Goal: Information Seeking & Learning: Learn about a topic

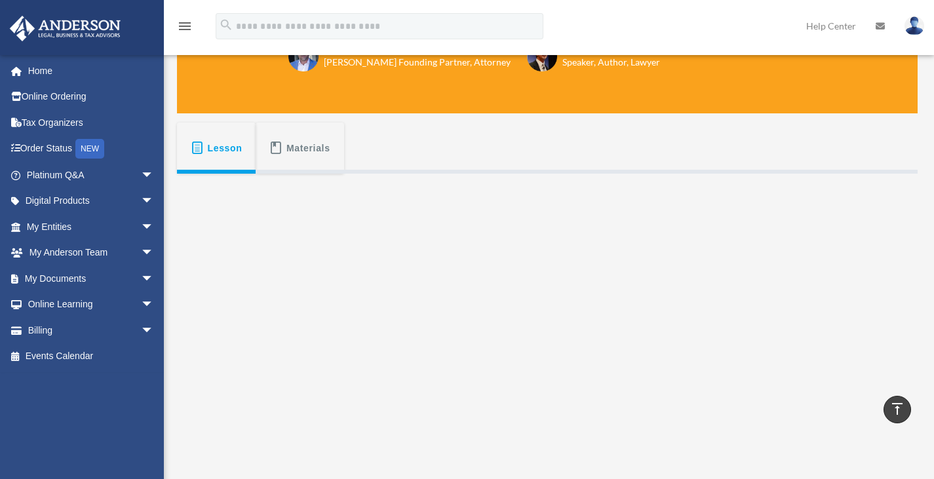
scroll to position [140, 0]
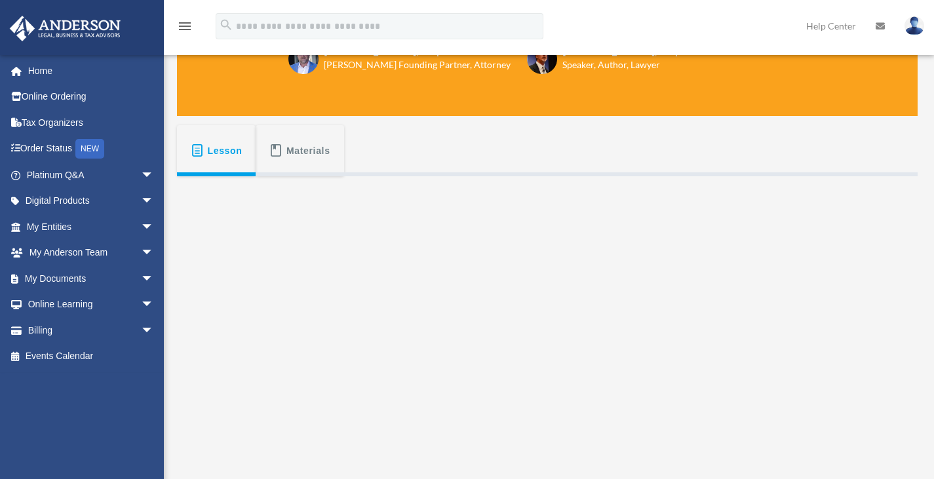
click at [301, 135] on button "Materials" at bounding box center [300, 150] width 88 height 51
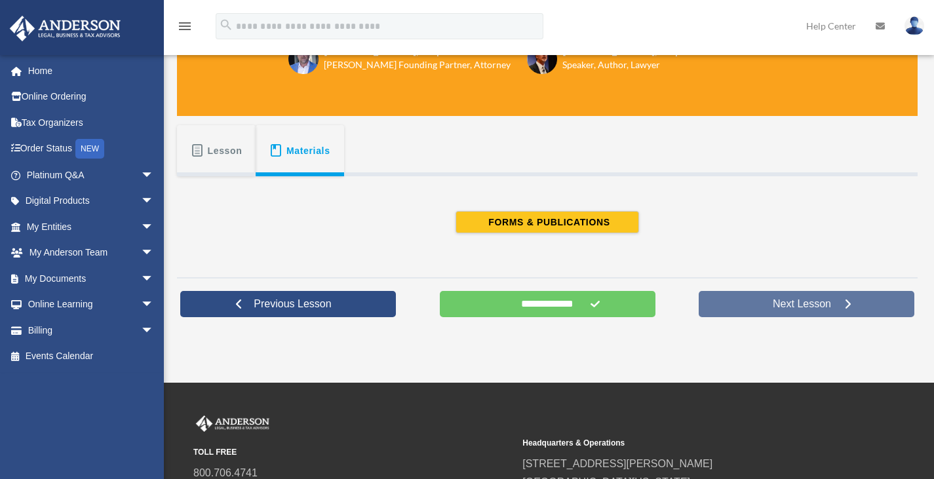
click at [828, 311] on link "Next Lesson" at bounding box center [807, 304] width 216 height 26
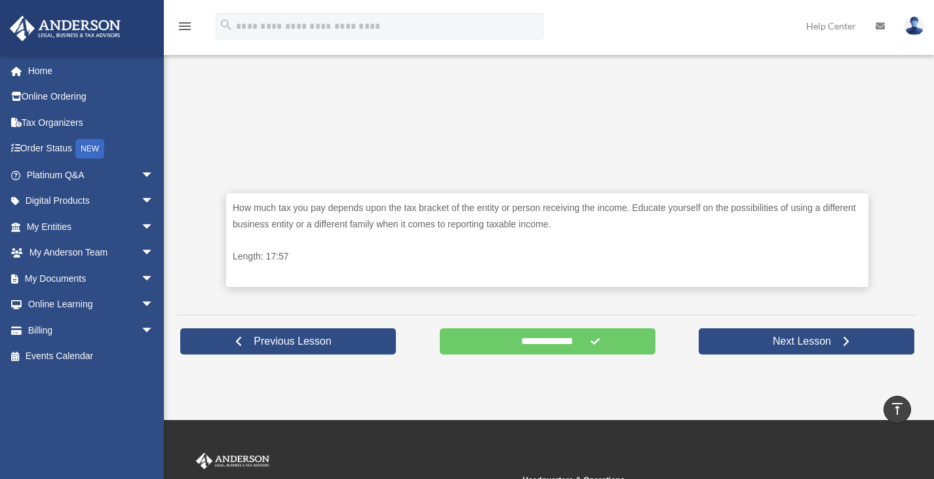
scroll to position [510, 0]
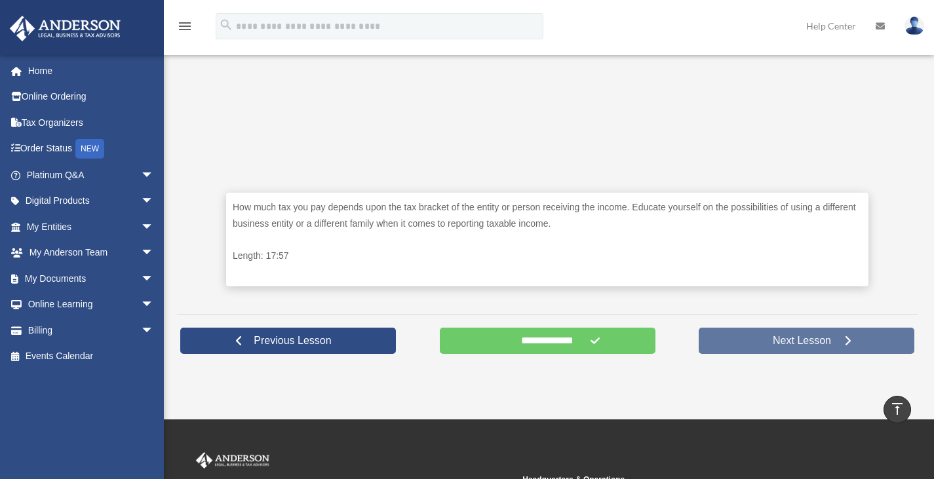
click at [809, 344] on span "Next Lesson" at bounding box center [801, 340] width 79 height 13
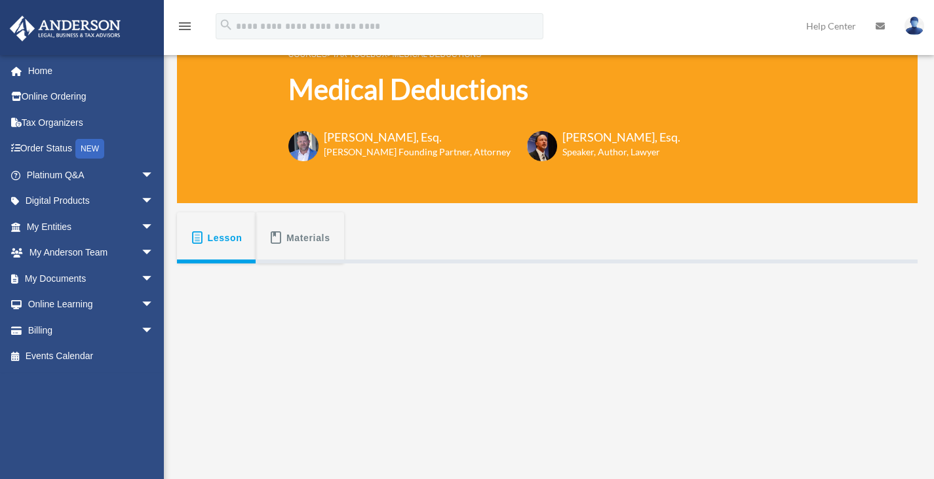
scroll to position [51, 0]
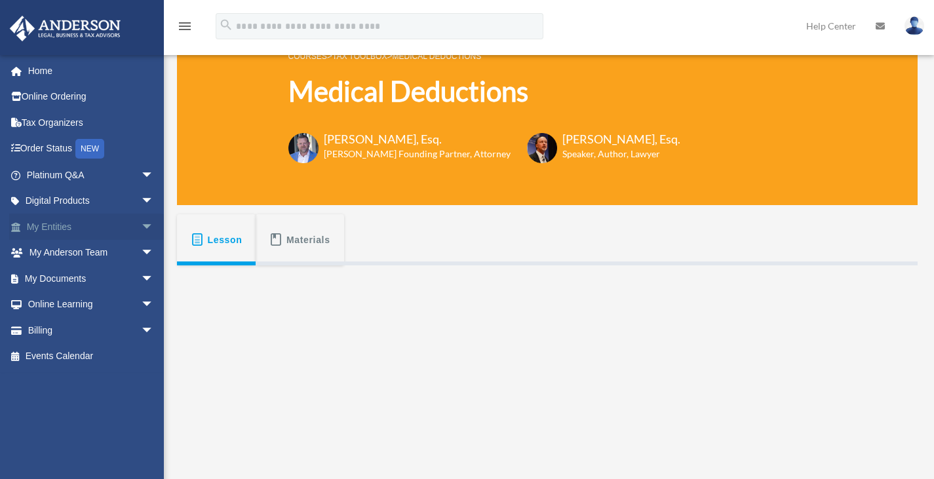
click at [141, 223] on span "arrow_drop_down" at bounding box center [154, 227] width 26 height 27
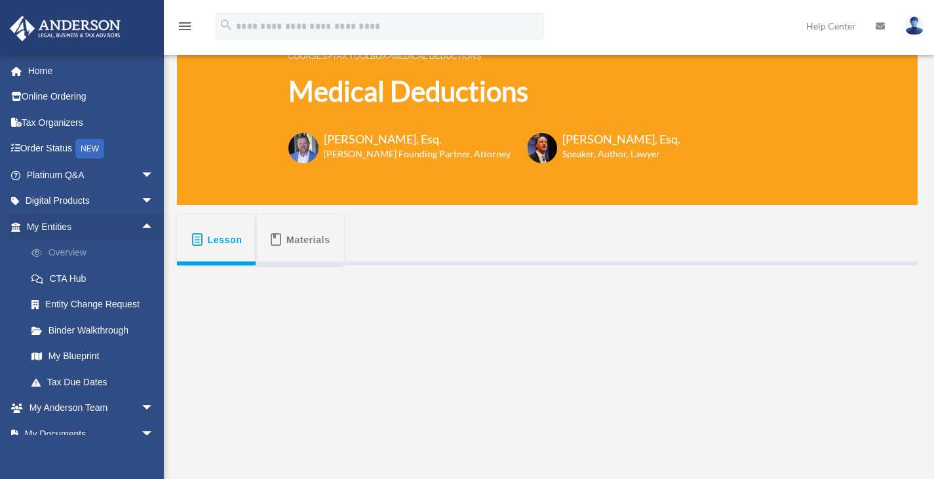
click at [89, 244] on link "Overview" at bounding box center [95, 253] width 155 height 26
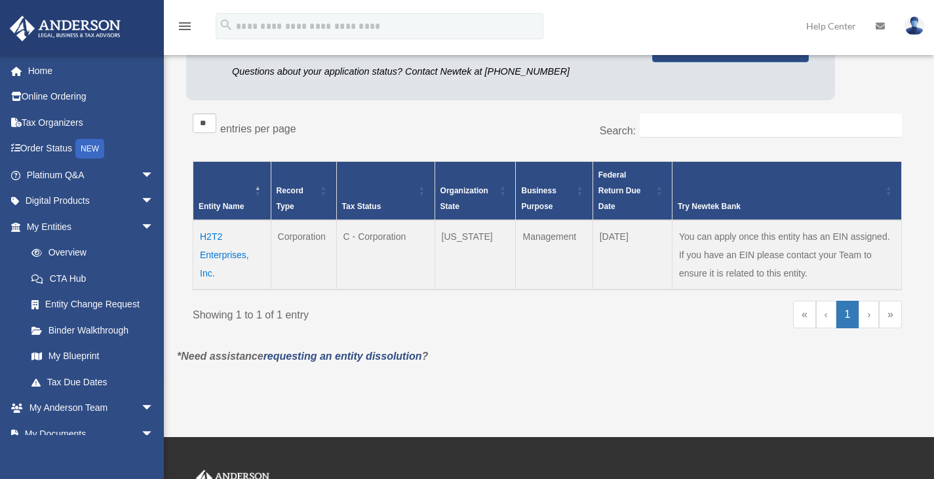
scroll to position [164, 0]
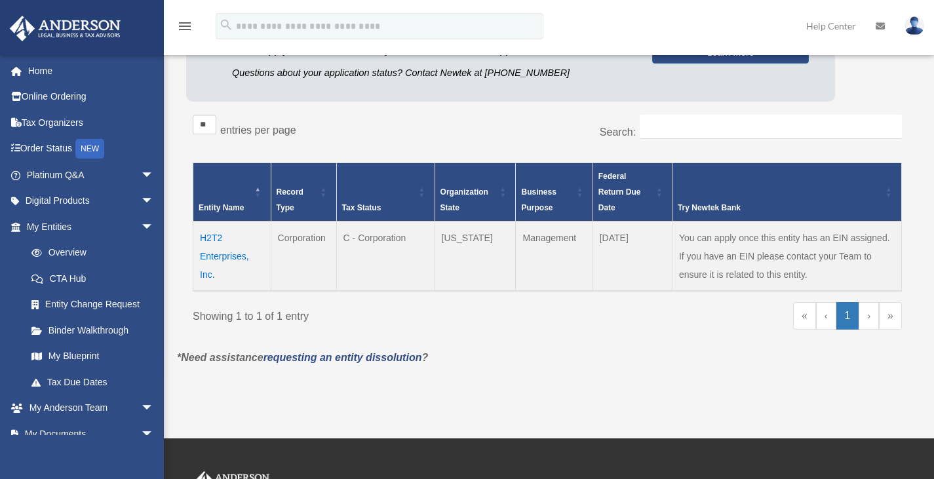
click at [225, 254] on td "H2T2 Enterprises, Inc." at bounding box center [232, 256] width 78 height 69
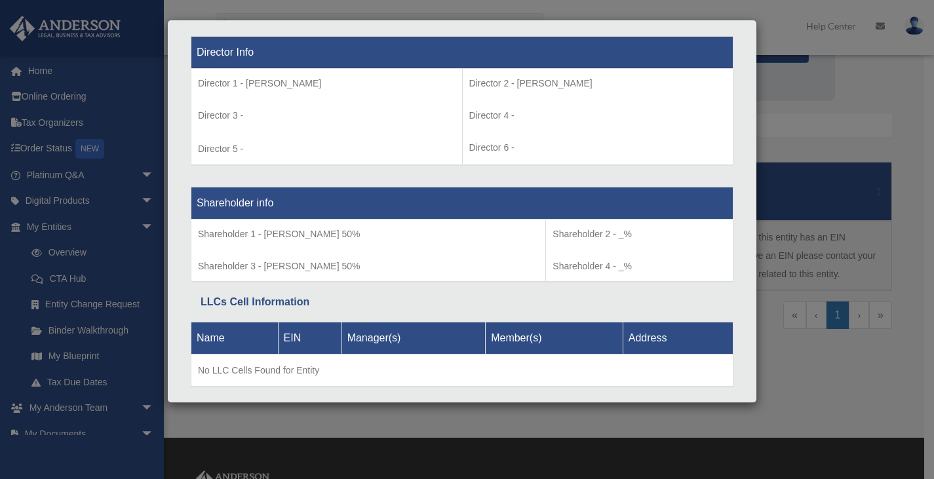
scroll to position [0, 0]
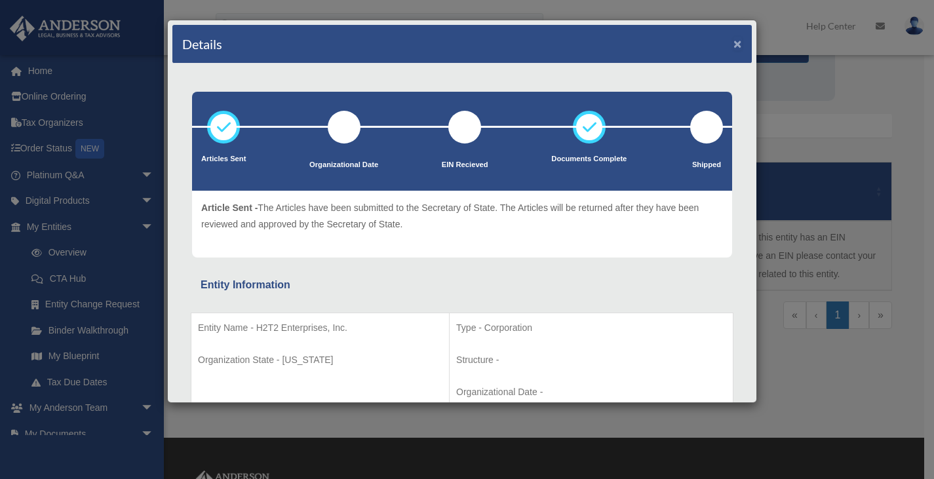
click at [734, 41] on button "×" at bounding box center [738, 44] width 9 height 14
